Goal: Transaction & Acquisition: Subscribe to service/newsletter

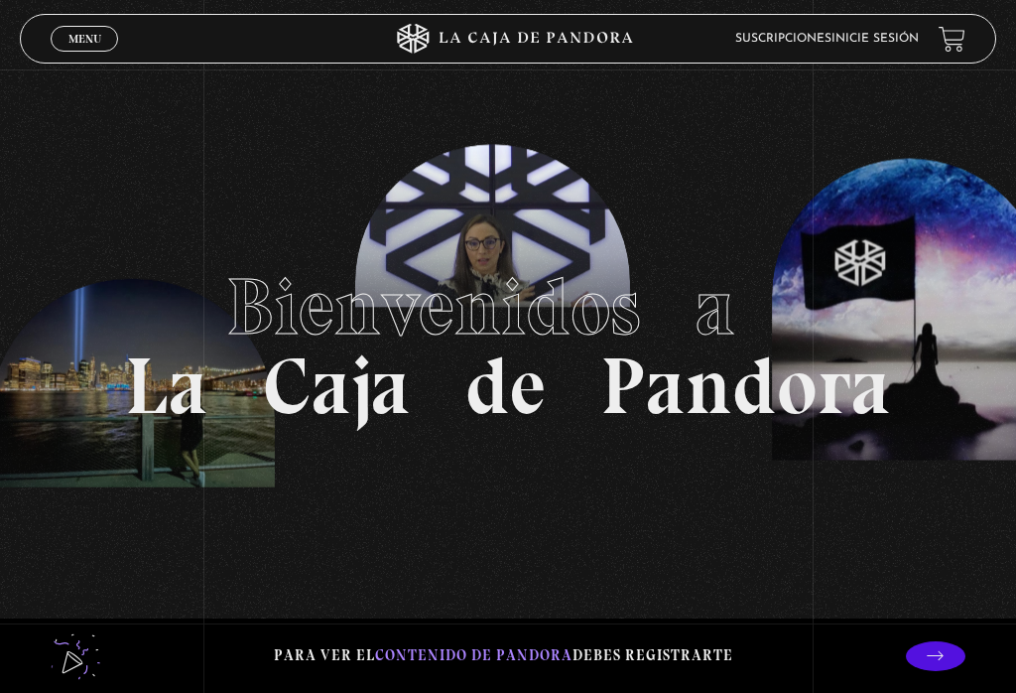
click at [935, 662] on icon at bounding box center [935, 655] width 17 height 17
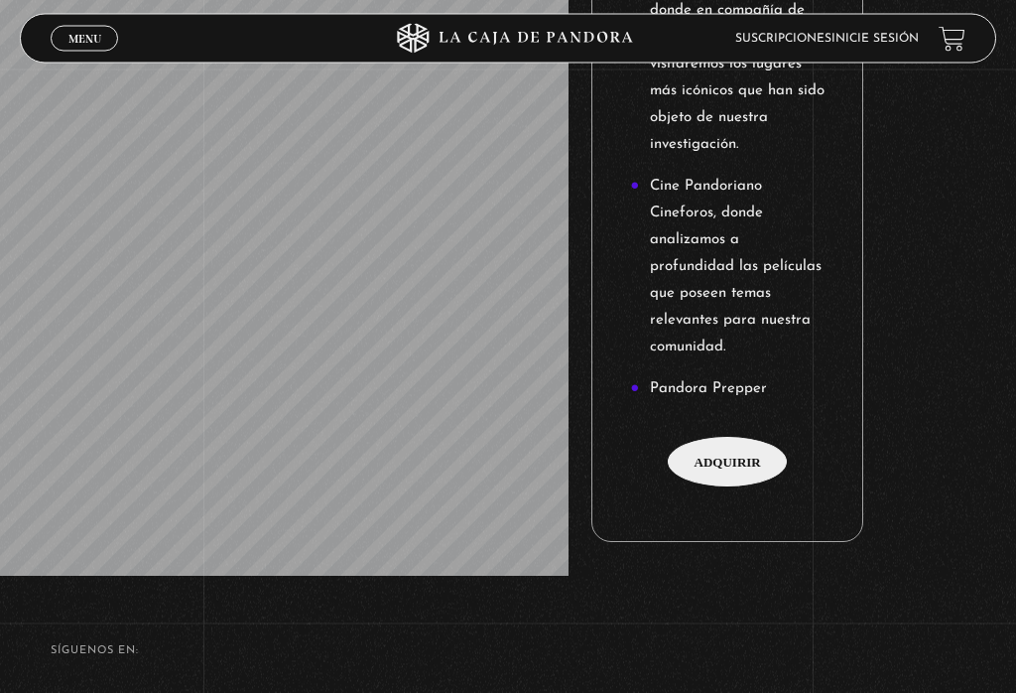
scroll to position [2870, 0]
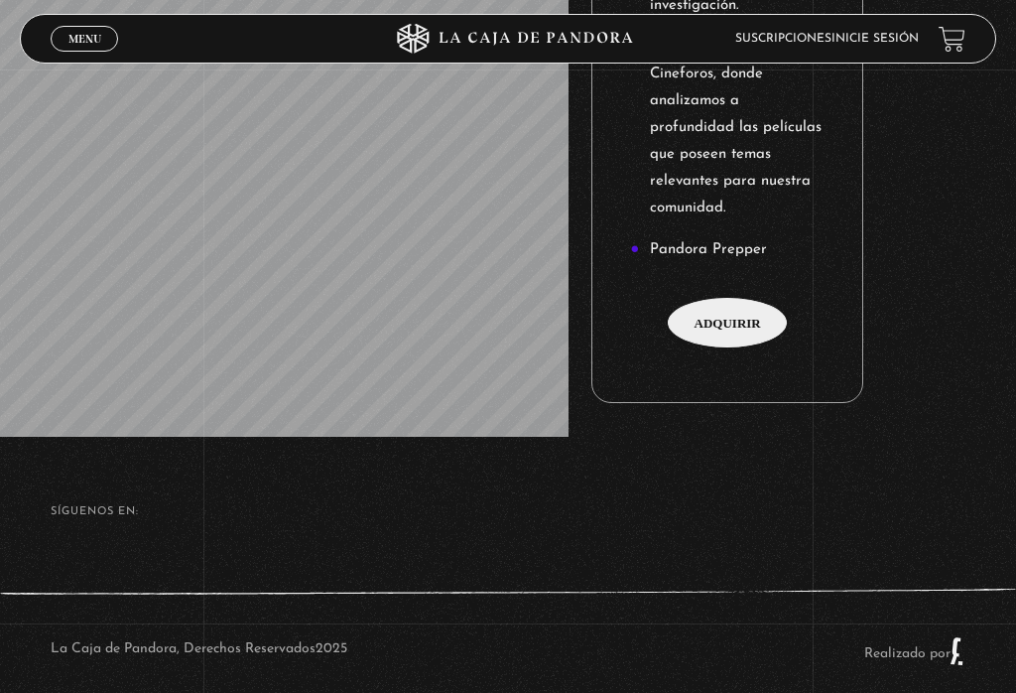
click at [735, 338] on span "Adquirir" at bounding box center [727, 323] width 119 height 50
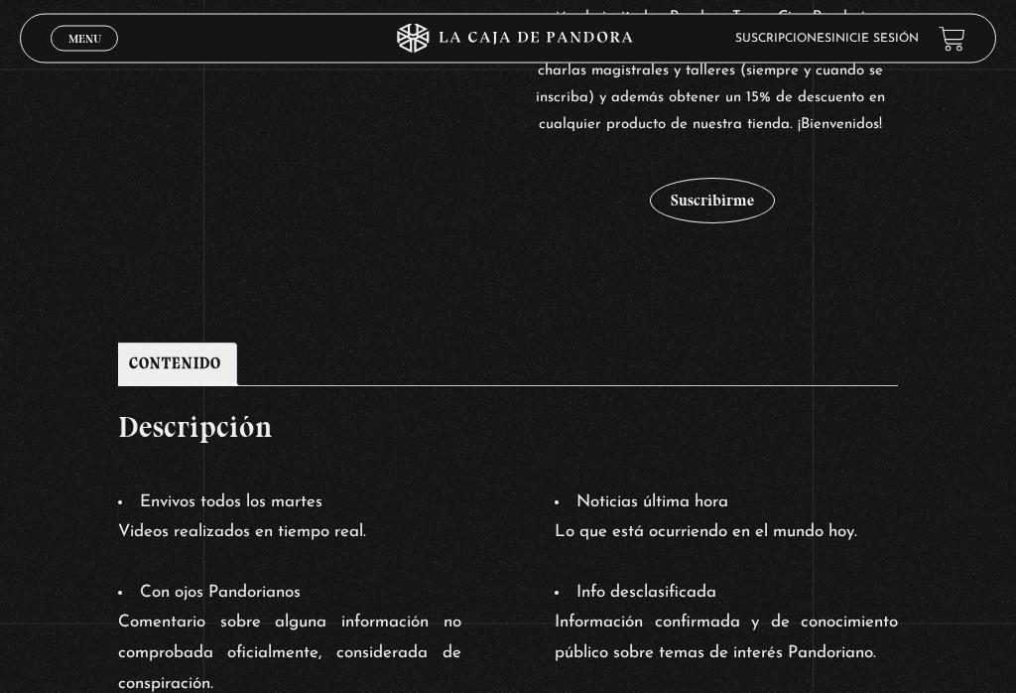
scroll to position [689, 0]
click at [723, 205] on button "Suscribirme" at bounding box center [712, 201] width 125 height 46
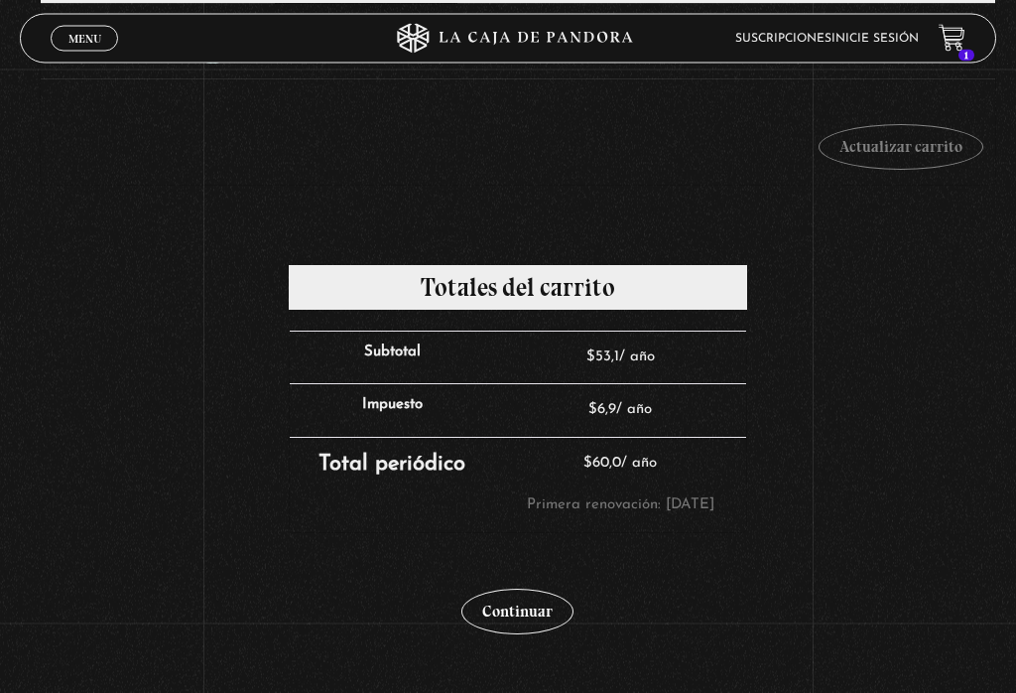
scroll to position [431, 0]
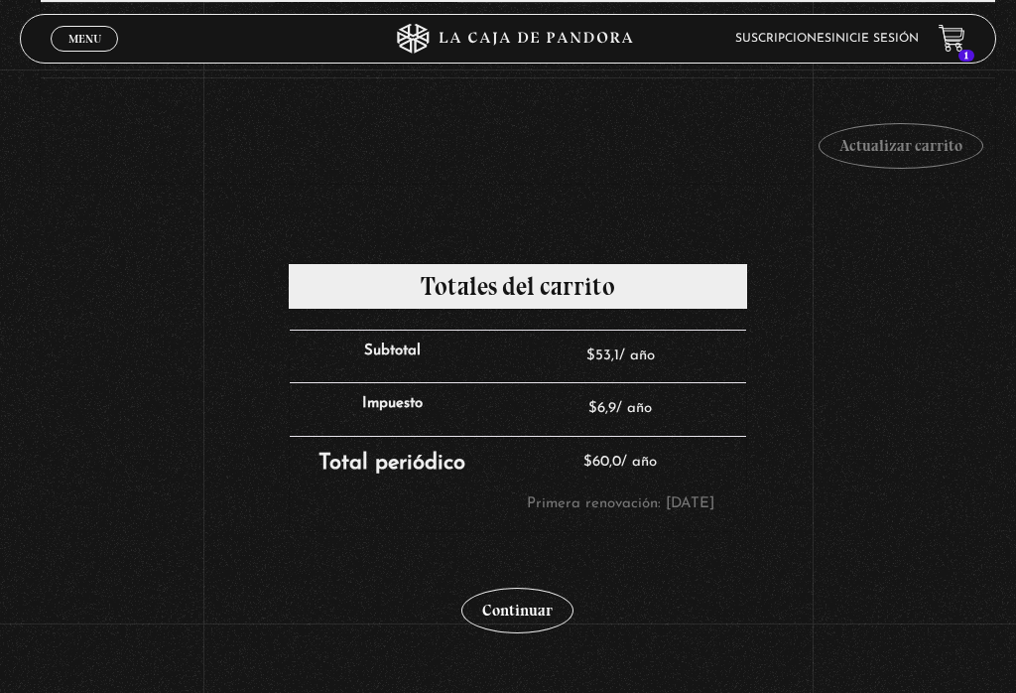
click at [957, 34] on icon at bounding box center [951, 36] width 25 height 23
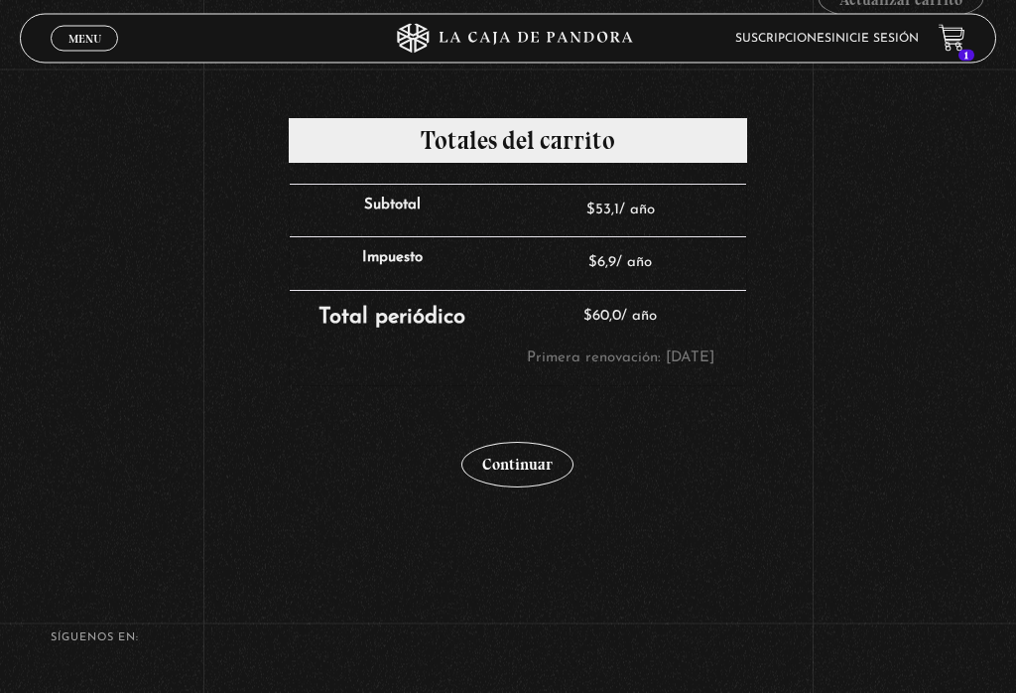
scroll to position [493, 0]
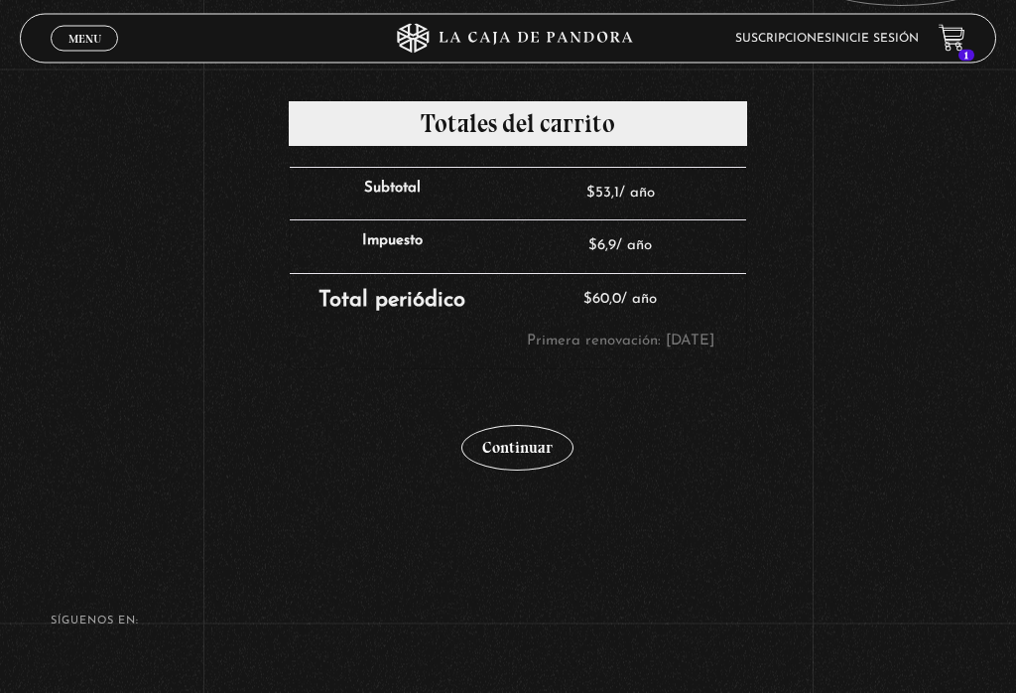
click at [532, 471] on link "Continuar" at bounding box center [518, 449] width 112 height 46
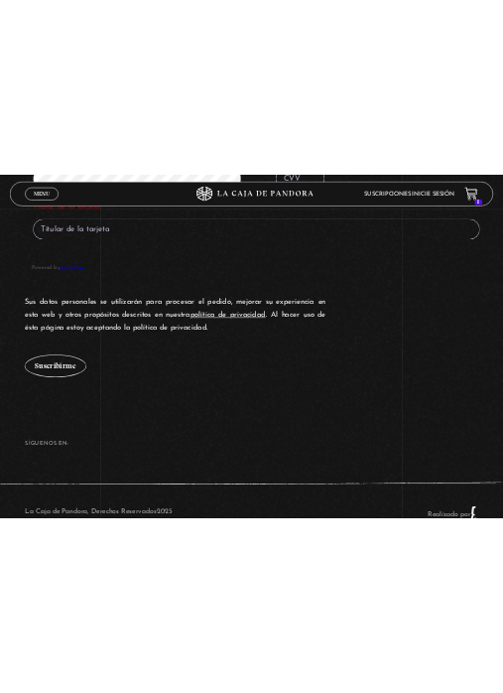
scroll to position [1238, 0]
